Goal: Task Accomplishment & Management: Manage account settings

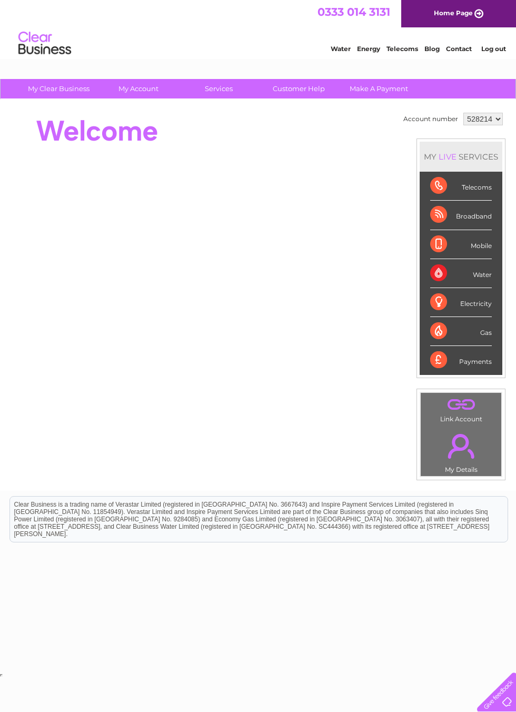
click at [475, 217] on div "Broadband" at bounding box center [461, 215] width 62 height 29
click at [480, 188] on div "Telecoms" at bounding box center [461, 186] width 62 height 29
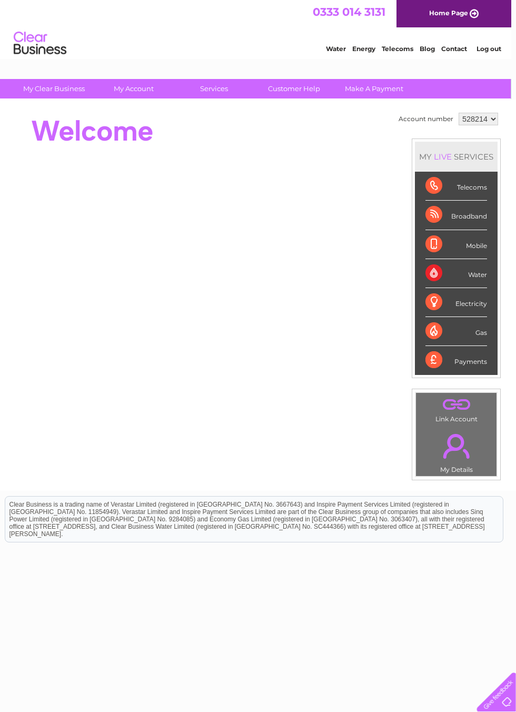
scroll to position [0, 5]
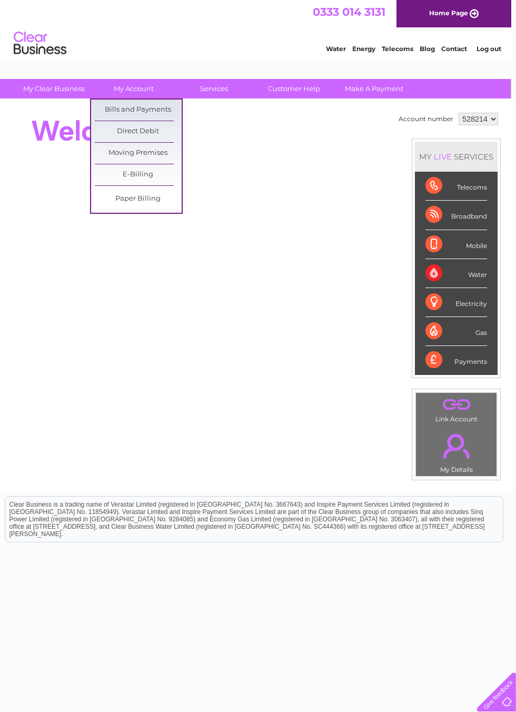
click at [163, 107] on link "Bills and Payments" at bounding box center [138, 110] width 87 height 21
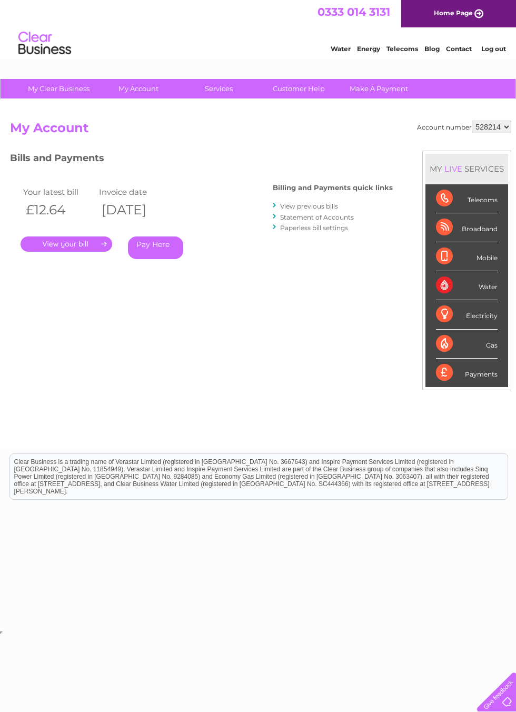
click at [338, 204] on link "View previous bills" at bounding box center [309, 206] width 58 height 8
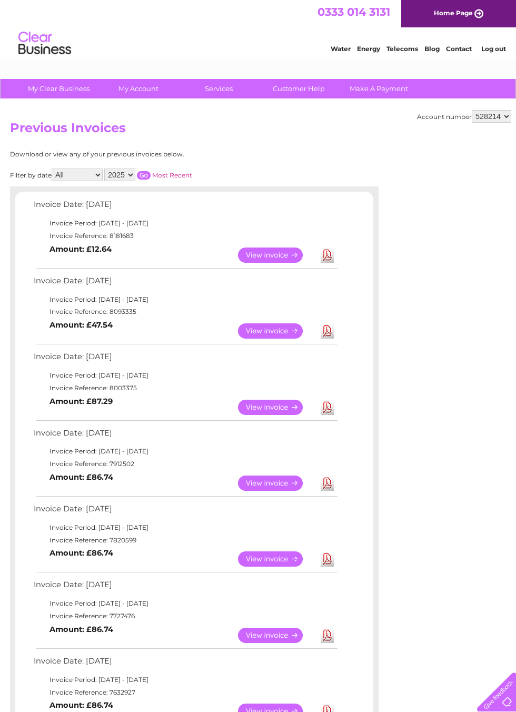
click at [275, 331] on link "View" at bounding box center [276, 330] width 77 height 15
click at [275, 253] on link "View" at bounding box center [276, 254] width 77 height 15
click at [280, 403] on link "View" at bounding box center [276, 407] width 77 height 15
click at [274, 333] on link "View" at bounding box center [276, 330] width 77 height 15
click at [276, 403] on link "View" at bounding box center [276, 407] width 77 height 15
